Goal: Information Seeking & Learning: Learn about a topic

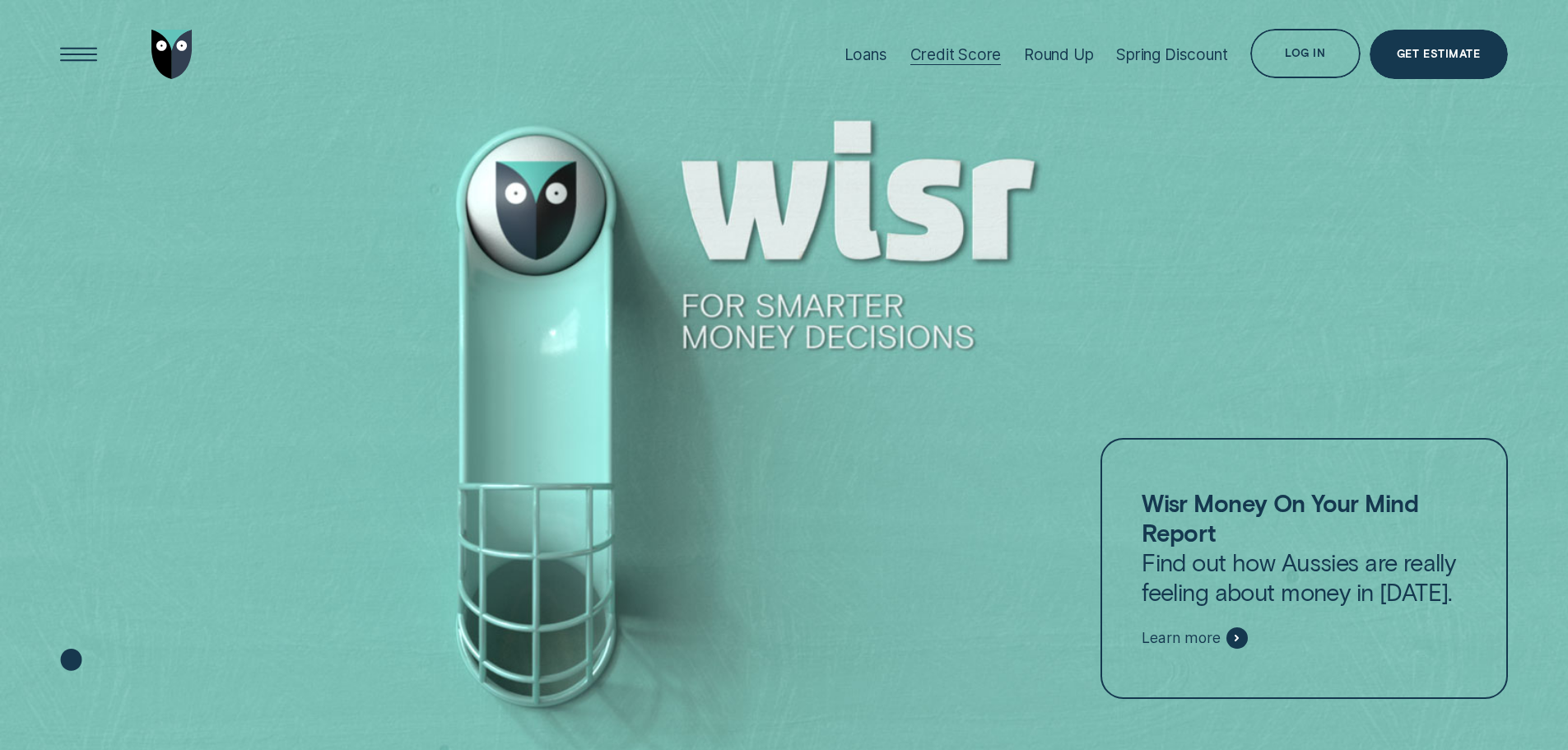
click at [971, 50] on div "Credit Score" at bounding box center [956, 55] width 91 height 19
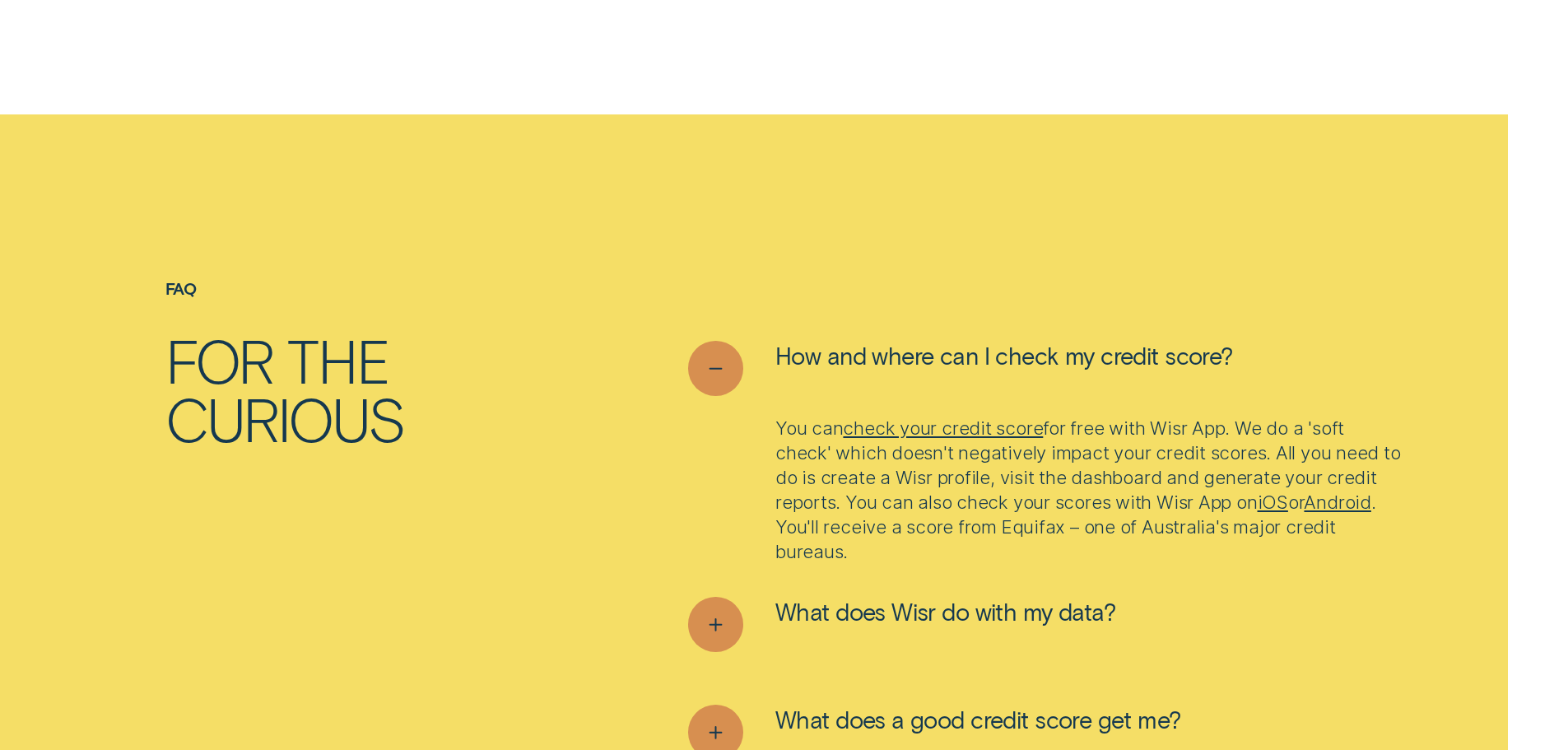
scroll to position [6747, 0]
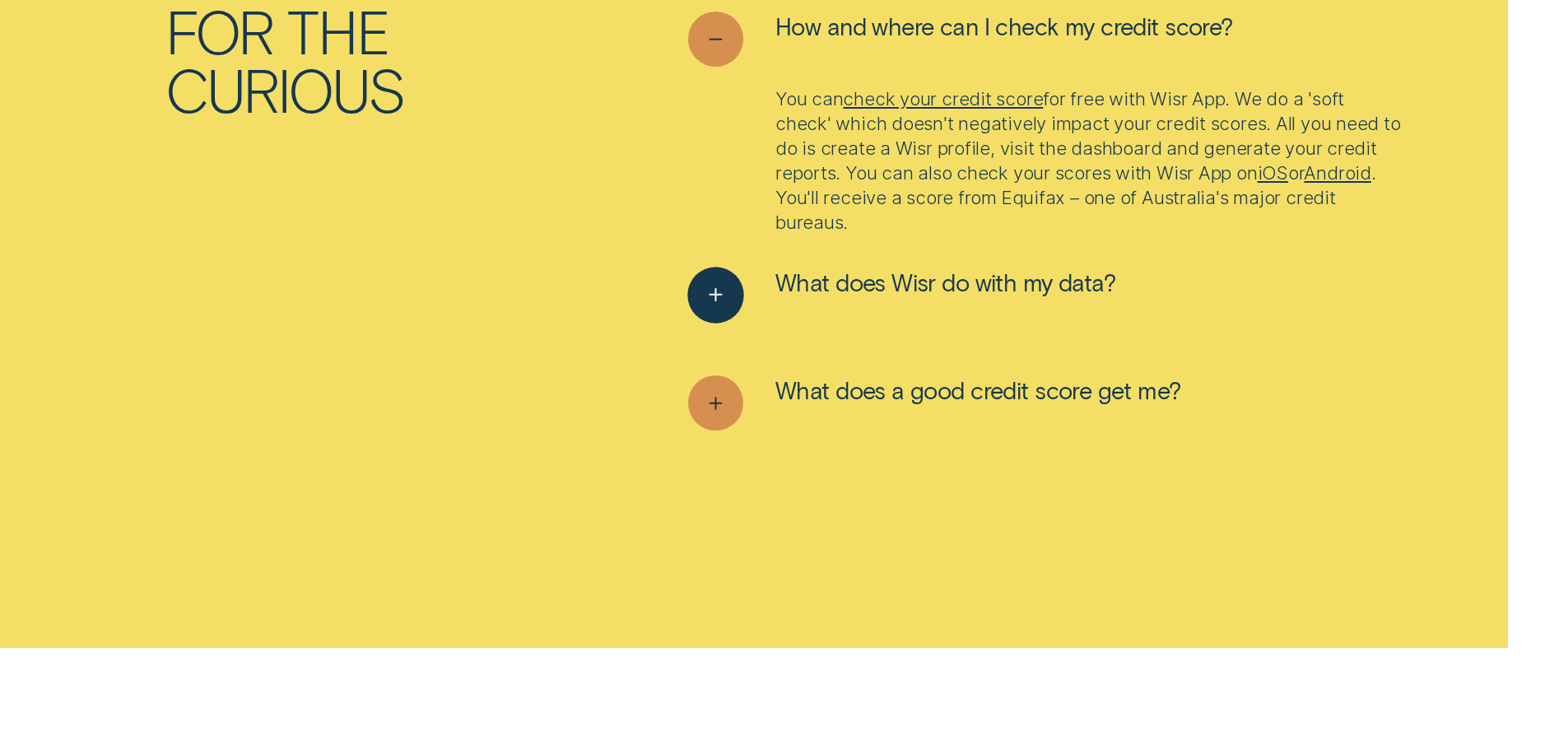
click at [750, 301] on button "What does Wisr do with my data?" at bounding box center [901, 294] width 427 height 55
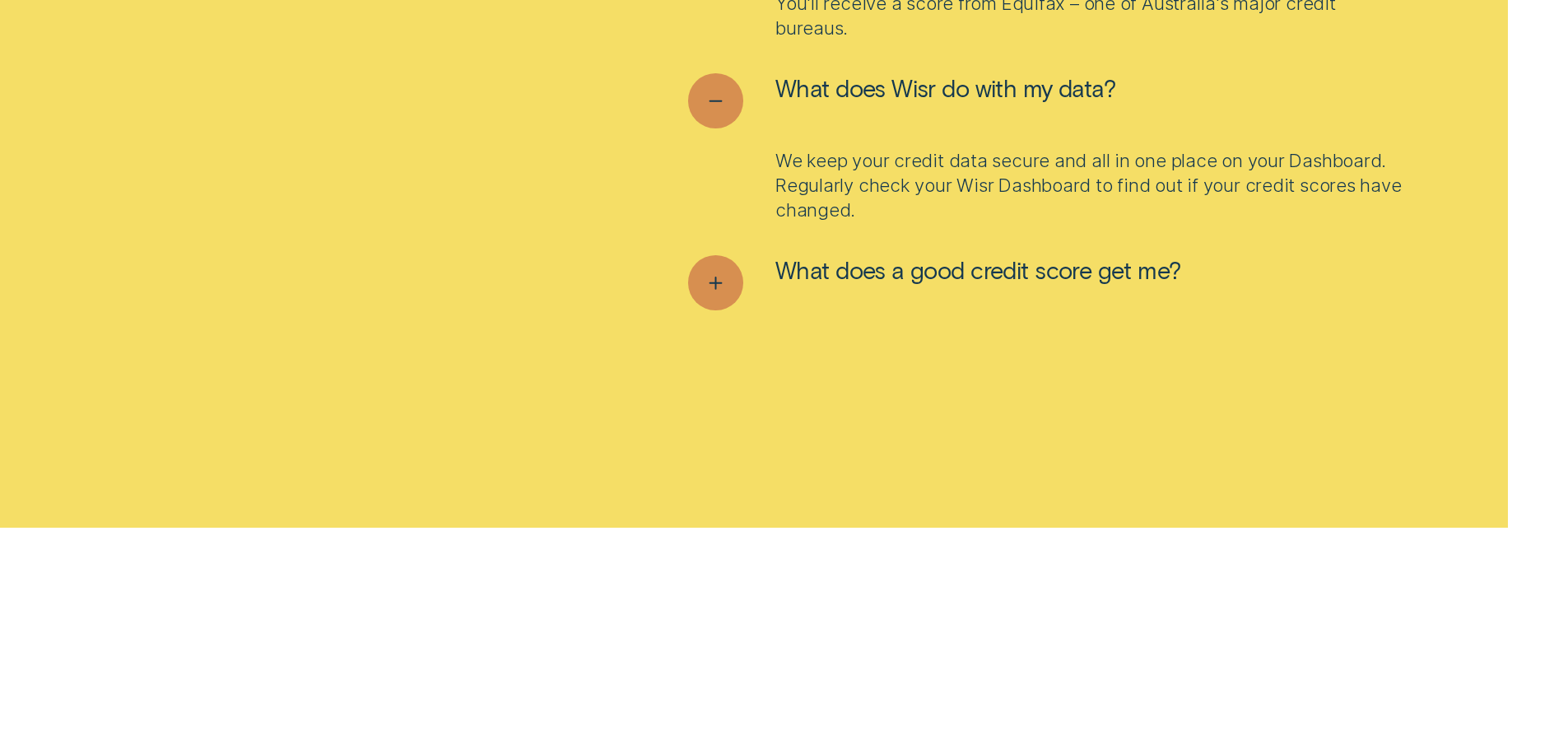
scroll to position [6995, 0]
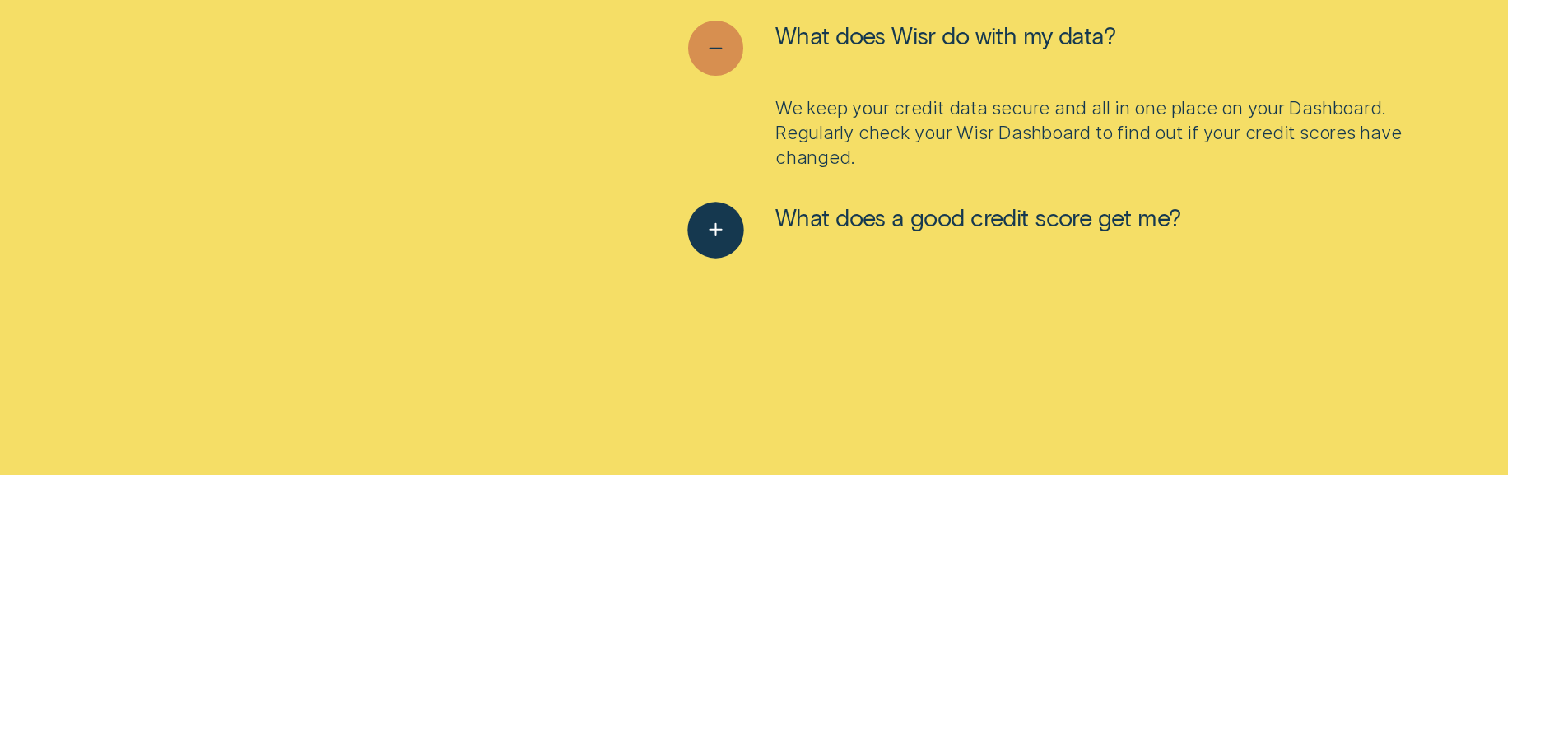
click at [737, 249] on div "See more" at bounding box center [716, 230] width 56 height 56
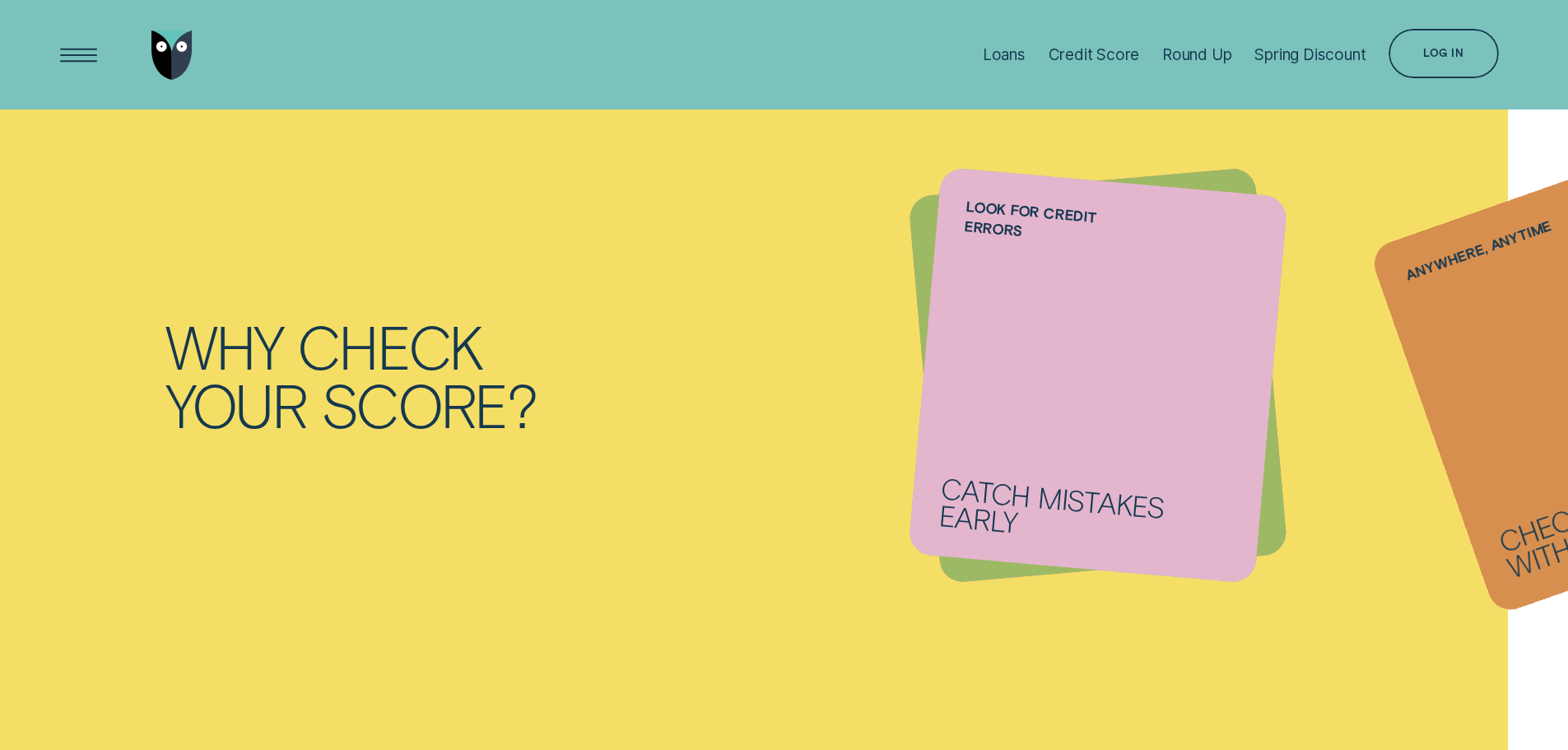
scroll to position [1892, 0]
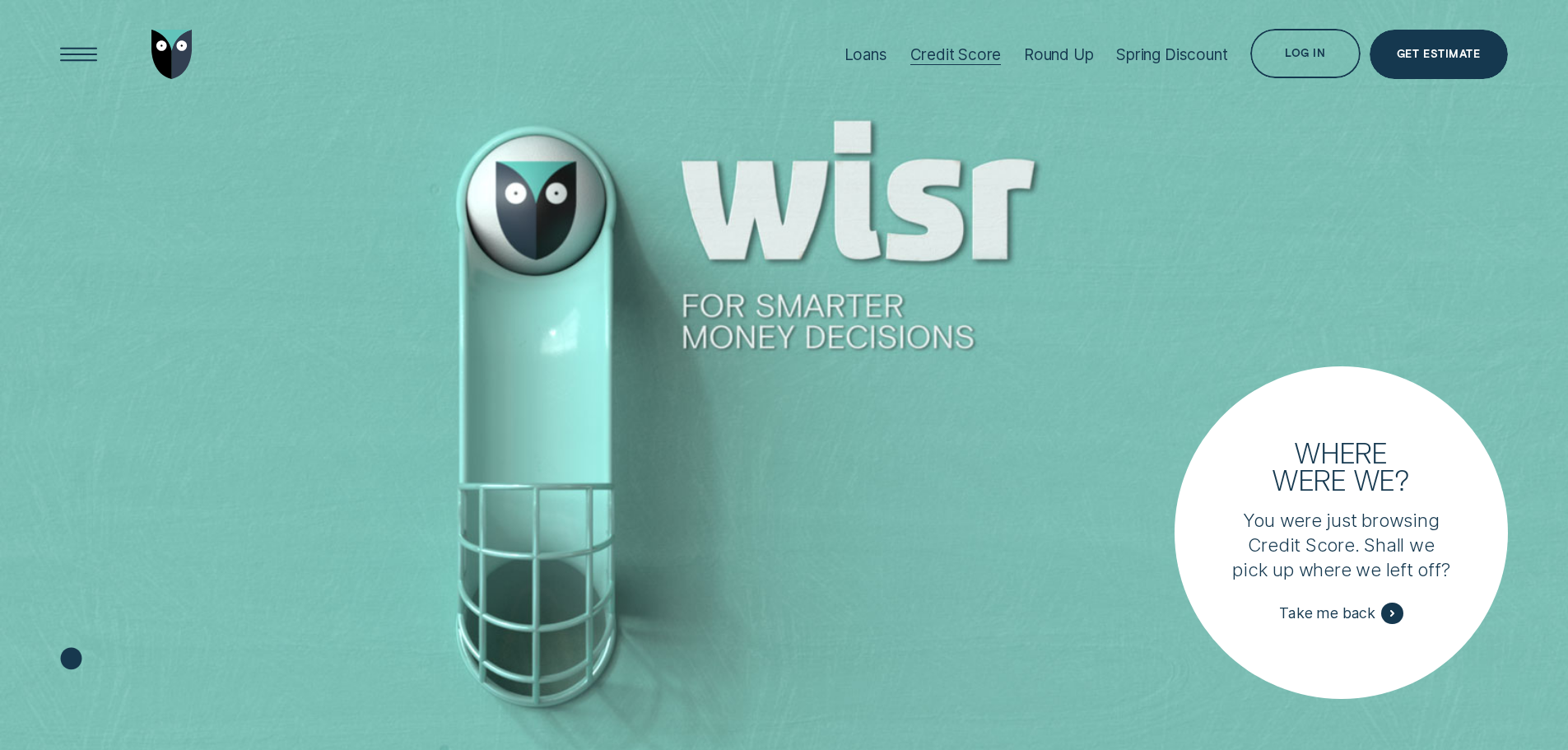
click at [938, 57] on div "Credit Score" at bounding box center [956, 55] width 91 height 19
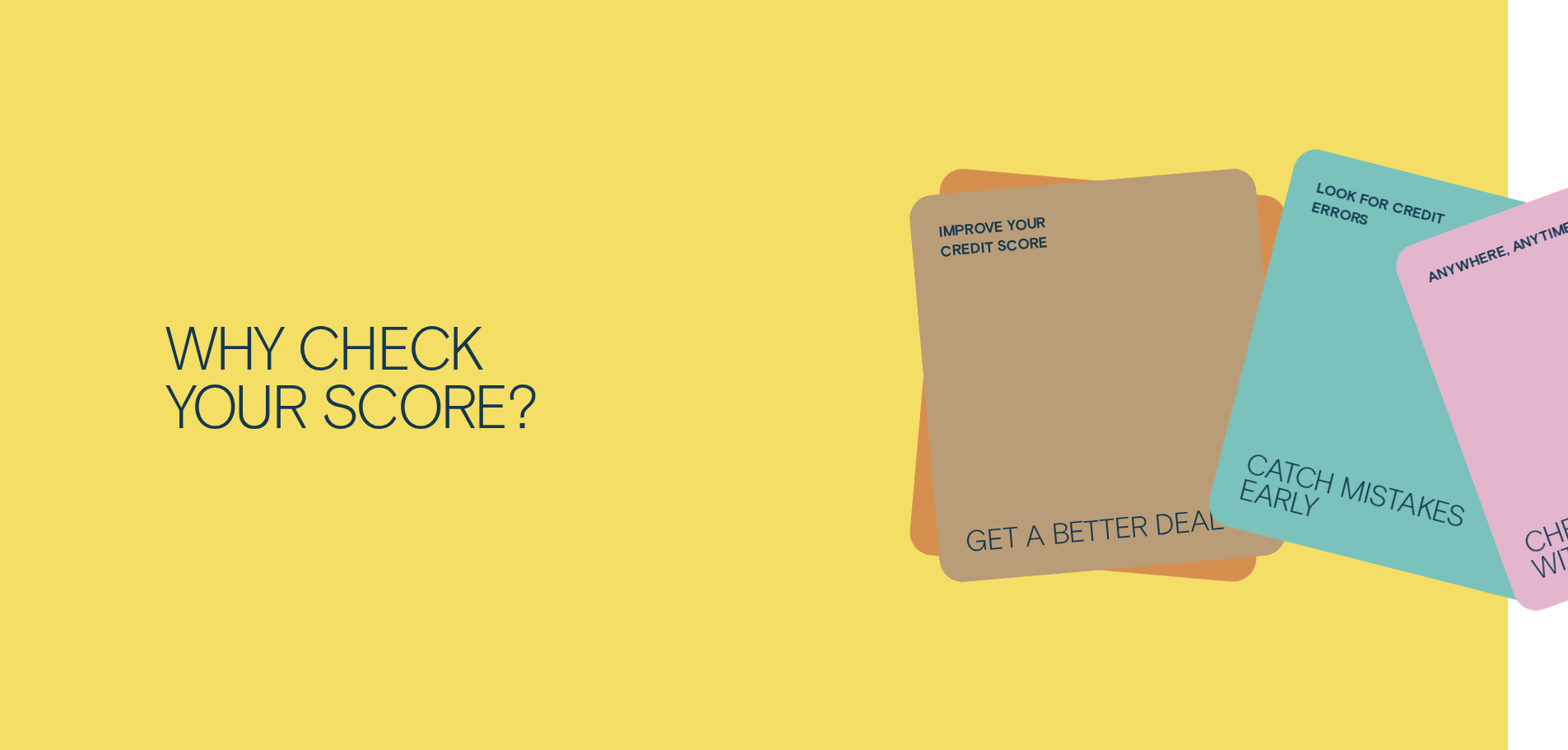
scroll to position [1975, 0]
